Goal: Find specific page/section: Find specific page/section

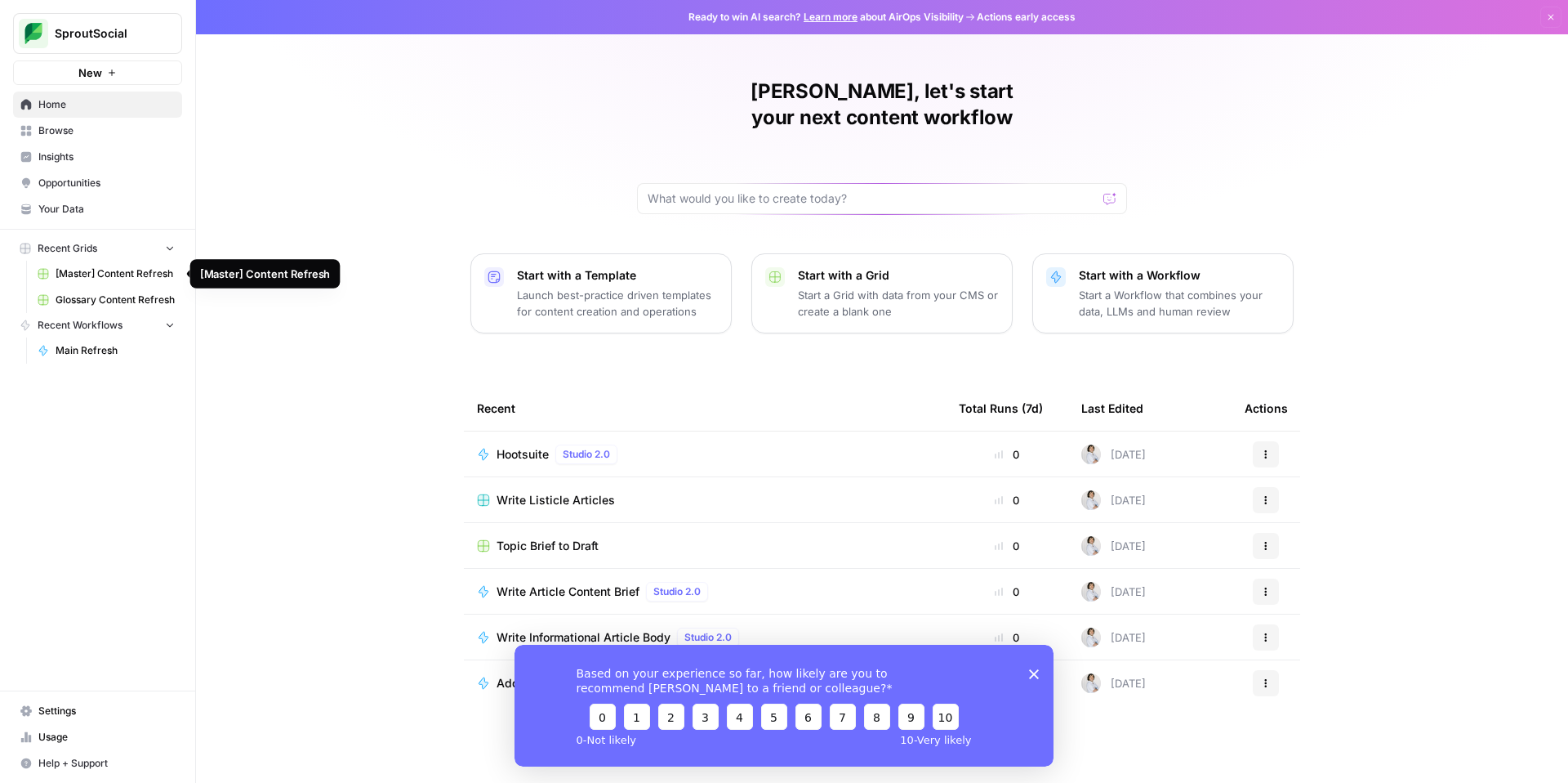
click at [109, 268] on span "[Master] Content Refresh" at bounding box center [115, 274] width 119 height 15
